Goal: Information Seeking & Learning: Learn about a topic

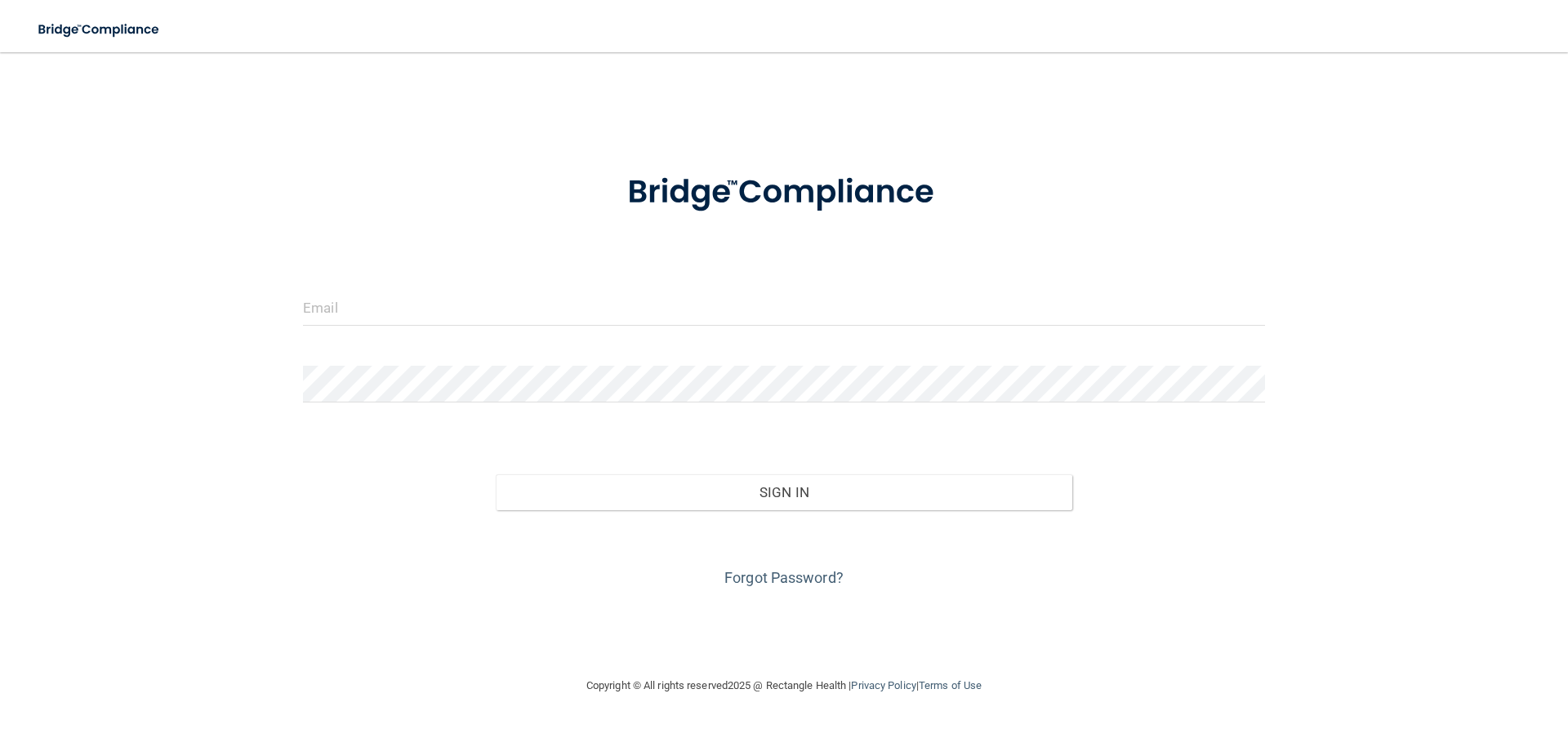
click at [493, 286] on form "Invalid email/password. You don't have permission to access that page. Sign In …" at bounding box center [784, 370] width 962 height 441
click at [495, 309] on input "email" at bounding box center [784, 307] width 962 height 36
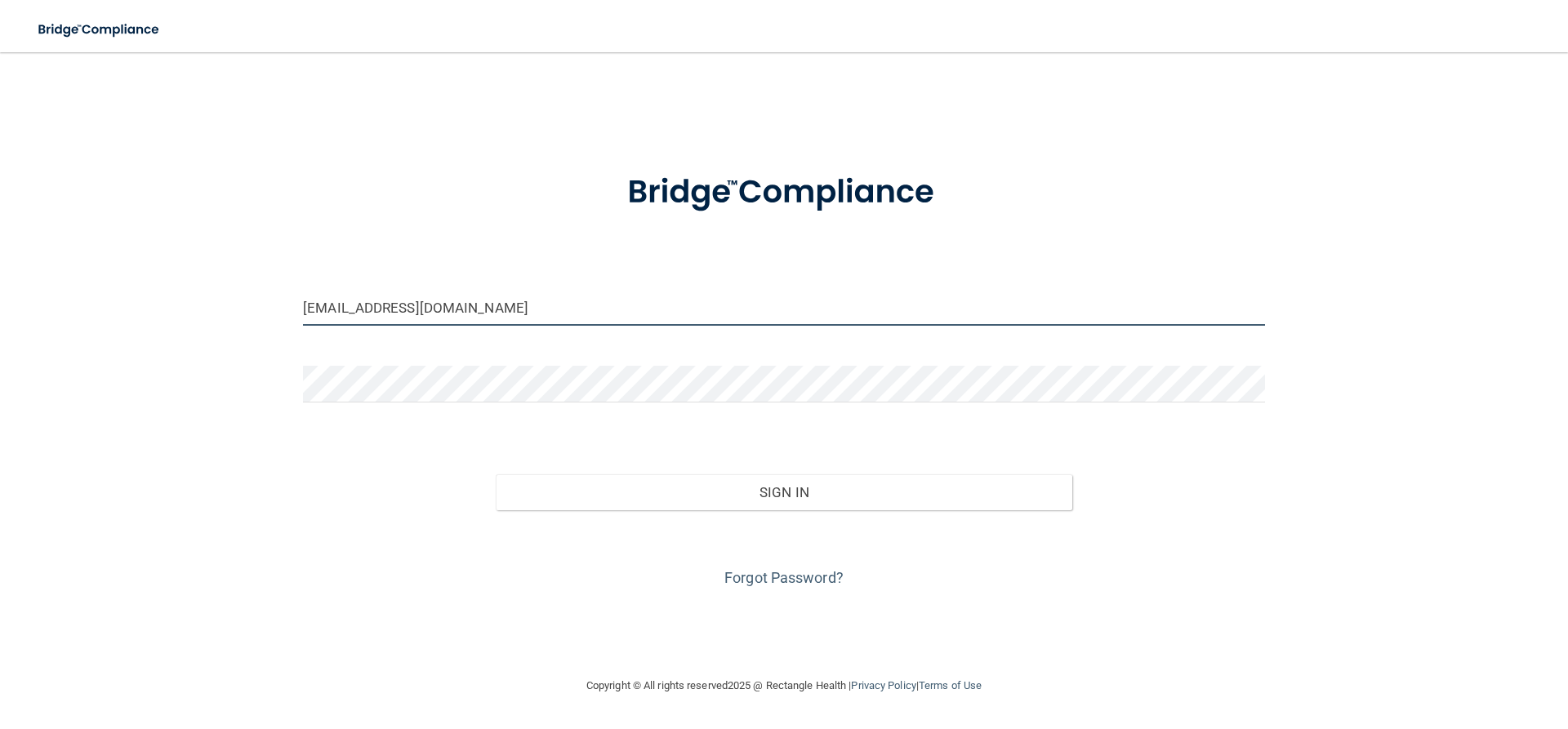
type input "[EMAIL_ADDRESS][DOMAIN_NAME]"
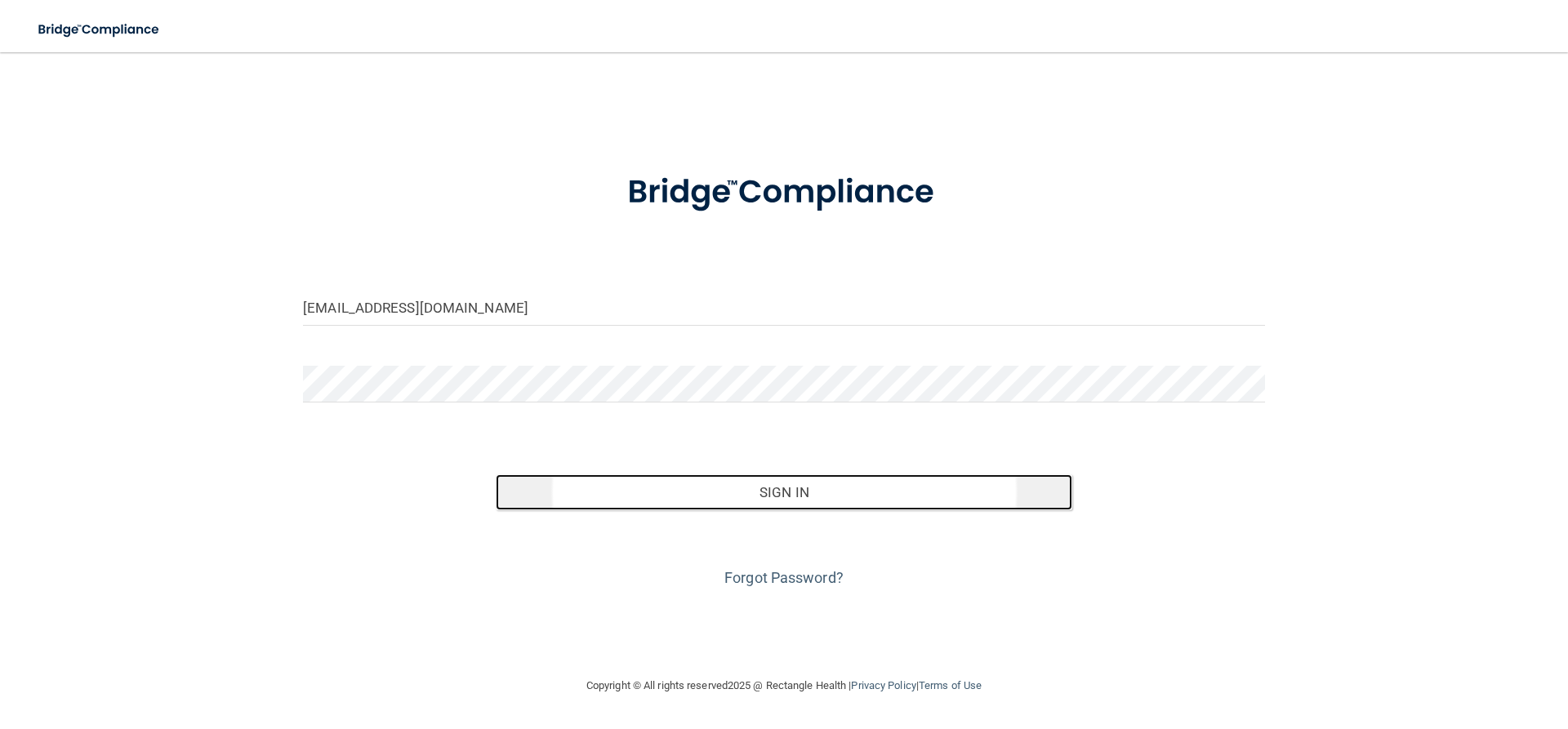
click at [769, 501] on button "Sign In" at bounding box center [784, 492] width 577 height 36
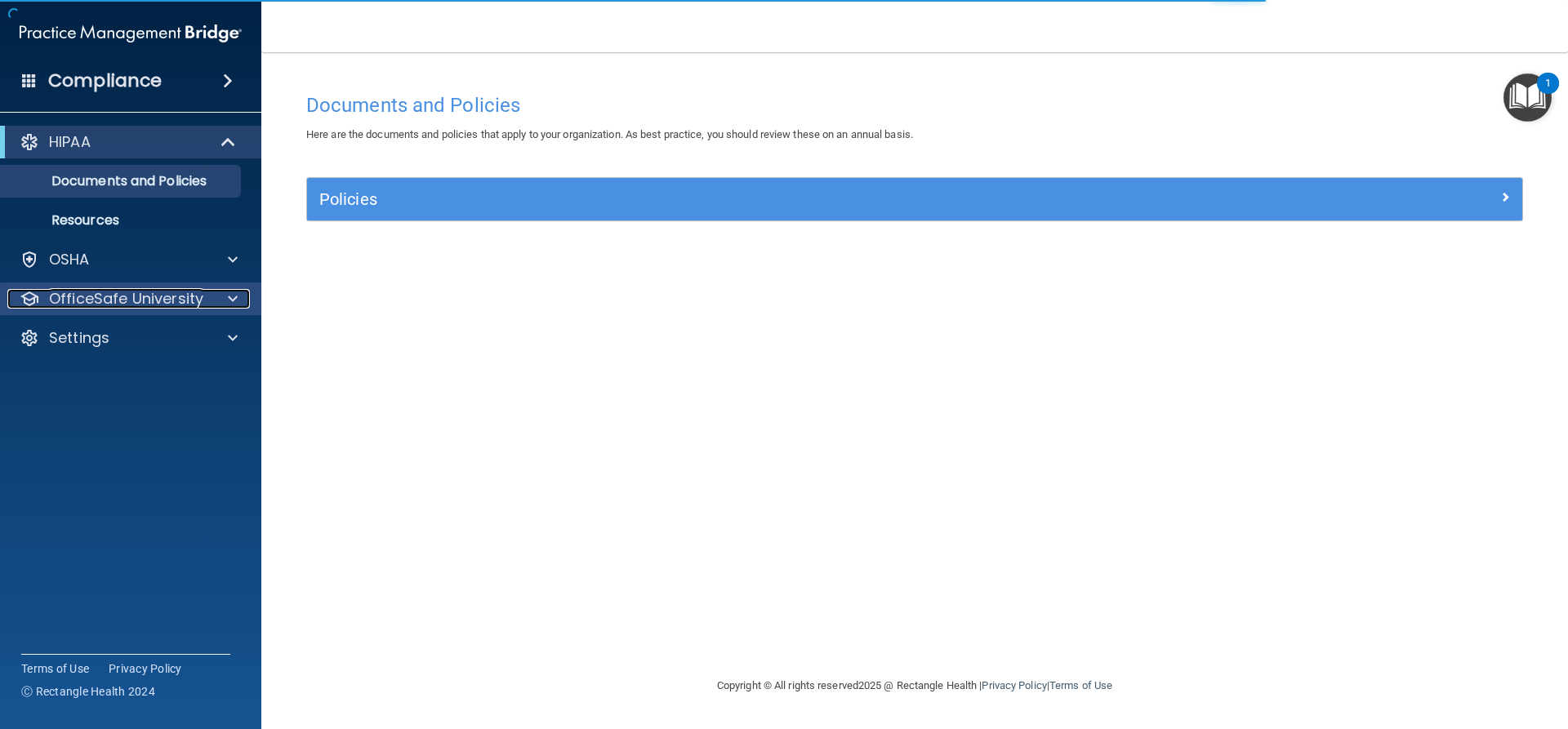
click at [242, 298] on div at bounding box center [230, 299] width 41 height 19
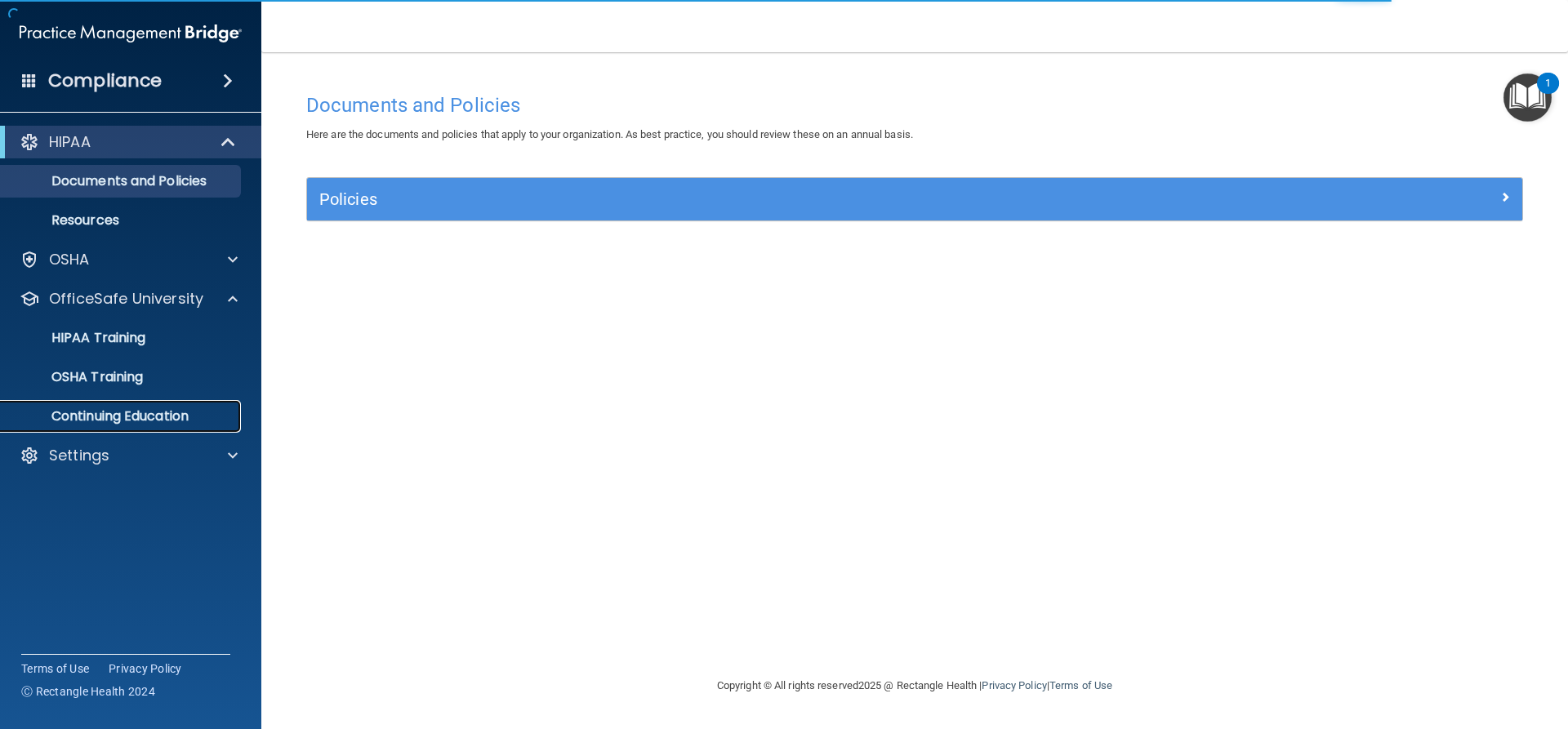
click at [144, 406] on link "Continuing Education" at bounding box center [112, 417] width 257 height 33
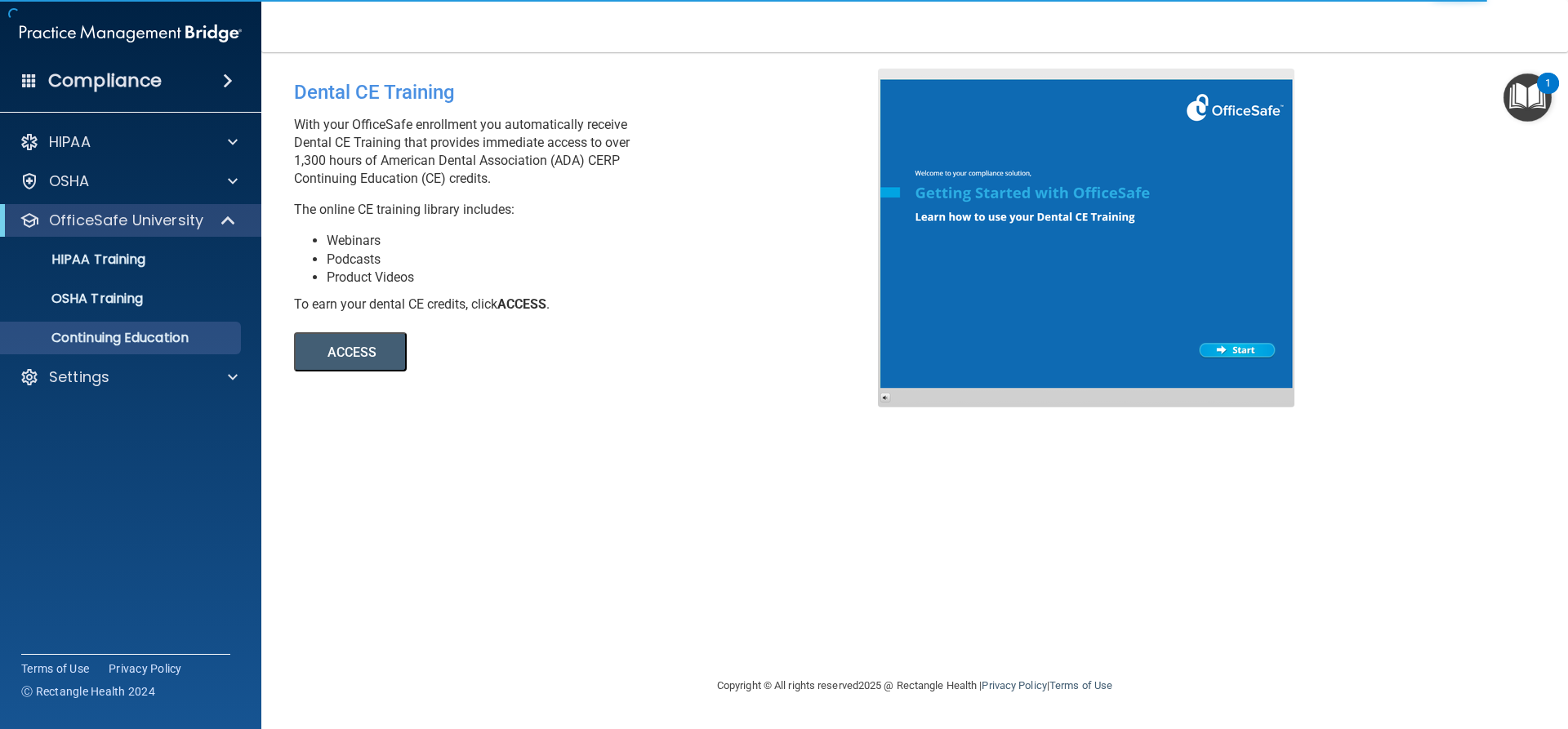
click at [359, 362] on button "ACCESS" at bounding box center [350, 352] width 112 height 39
